Goal: Task Accomplishment & Management: Manage account settings

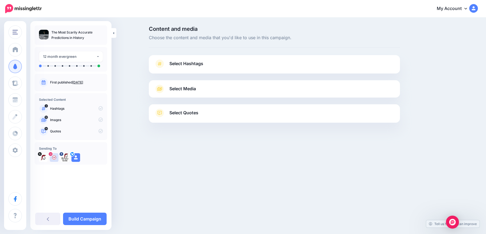
click at [203, 66] on span "Select Hashtags" at bounding box center [186, 63] width 34 height 7
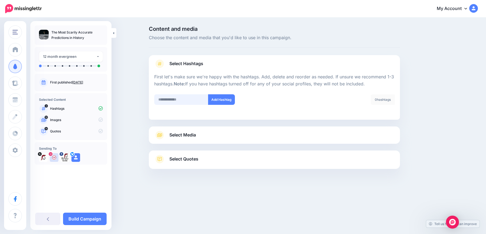
click at [172, 103] on input "text" at bounding box center [181, 99] width 54 height 11
type input "*"
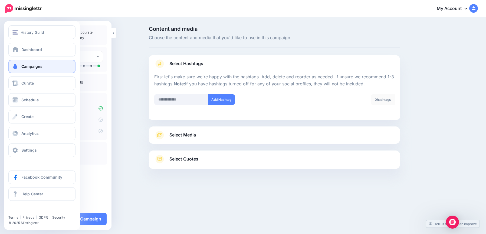
click at [41, 67] on span "Campaigns" at bounding box center [31, 66] width 21 height 5
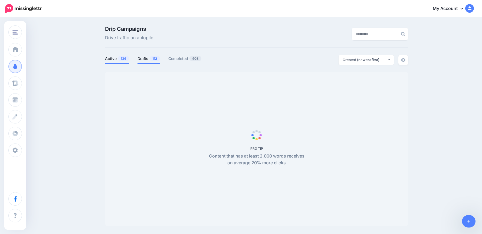
click at [144, 57] on link "Drafts 112" at bounding box center [148, 58] width 23 height 6
